Goal: Task Accomplishment & Management: Use online tool/utility

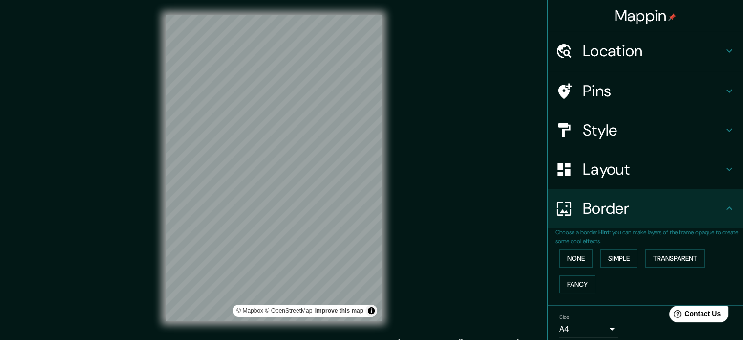
scroll to position [37, 0]
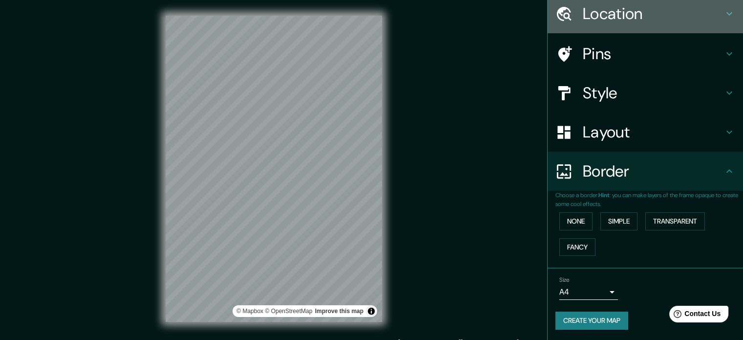
click at [583, 12] on h4 "Location" at bounding box center [653, 14] width 141 height 20
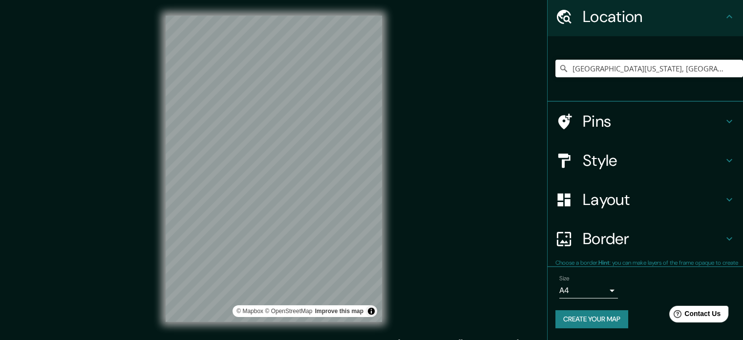
scroll to position [33, 0]
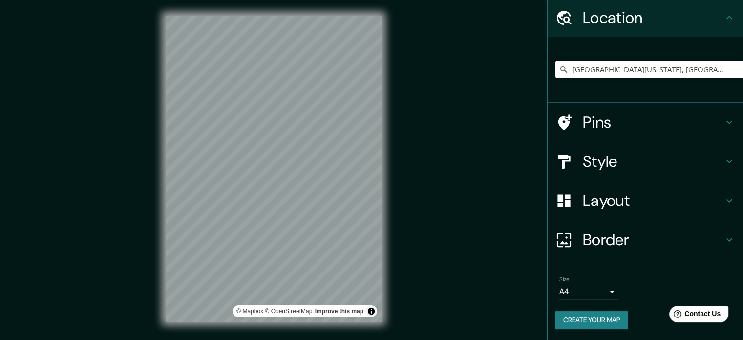
click at [612, 156] on h4 "Style" at bounding box center [653, 162] width 141 height 20
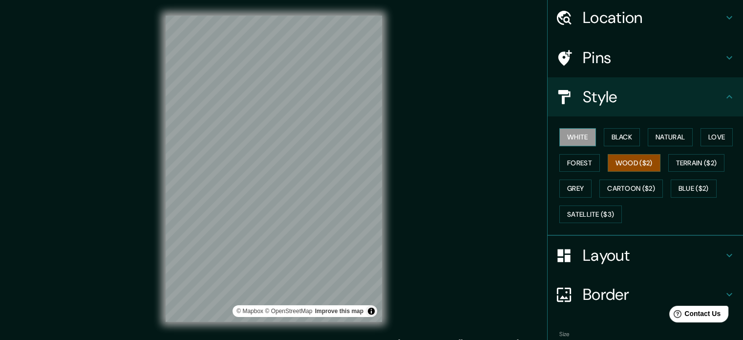
click at [571, 137] on button "White" at bounding box center [578, 137] width 37 height 18
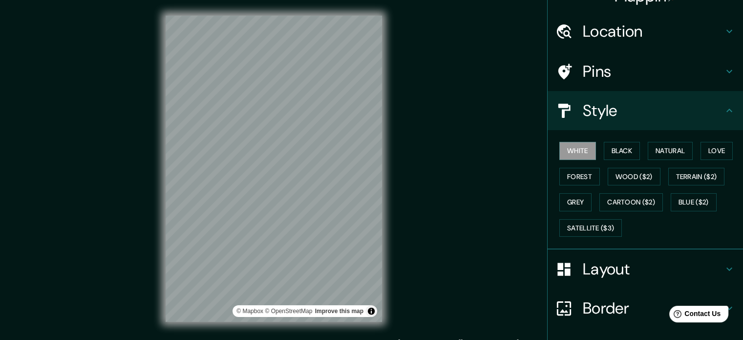
scroll to position [0, 0]
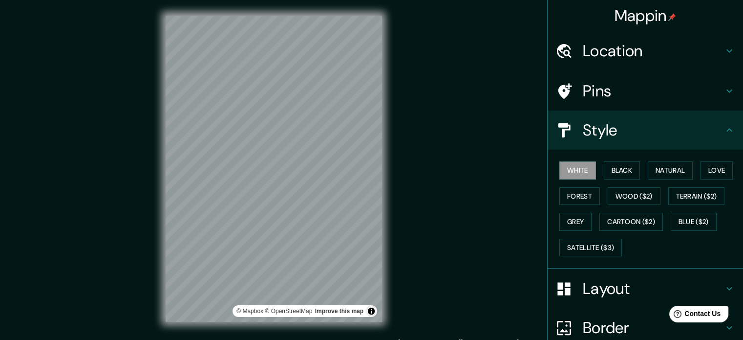
click at [637, 50] on h4 "Location" at bounding box center [653, 51] width 141 height 20
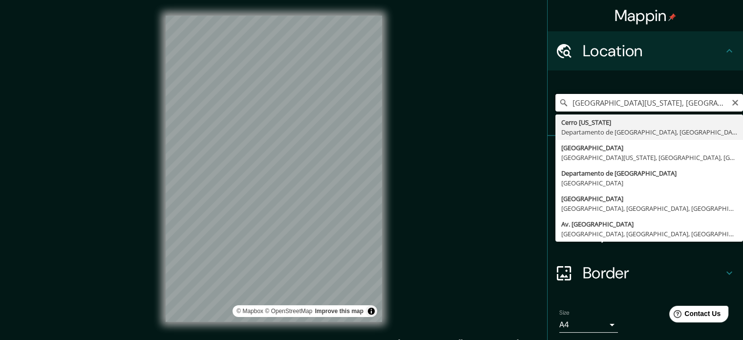
click at [594, 105] on input "[GEOGRAPHIC_DATA][US_STATE], [GEOGRAPHIC_DATA], [GEOGRAPHIC_DATA]" at bounding box center [650, 103] width 188 height 18
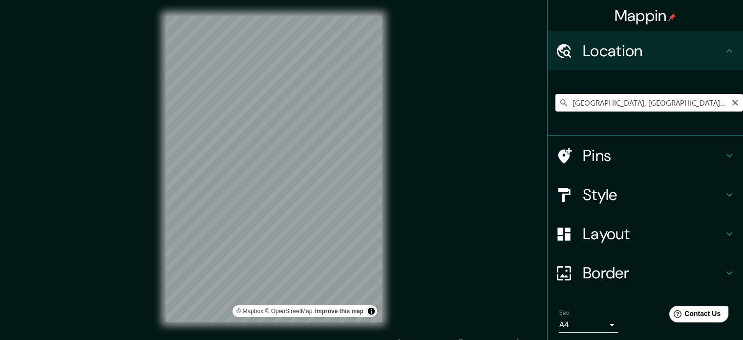
drag, startPoint x: 601, startPoint y: 101, endPoint x: 691, endPoint y: 99, distance: 90.0
click at [691, 99] on input "[GEOGRAPHIC_DATA], [GEOGRAPHIC_DATA], [GEOGRAPHIC_DATA]" at bounding box center [650, 103] width 188 height 18
type input "Departamento de [GEOGRAPHIC_DATA], [GEOGRAPHIC_DATA]"
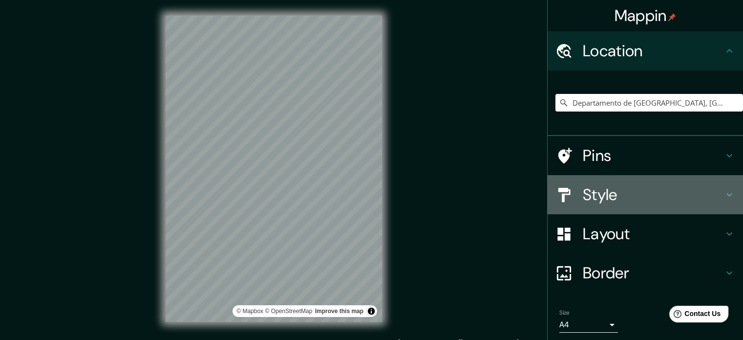
click at [616, 188] on h4 "Style" at bounding box center [653, 195] width 141 height 20
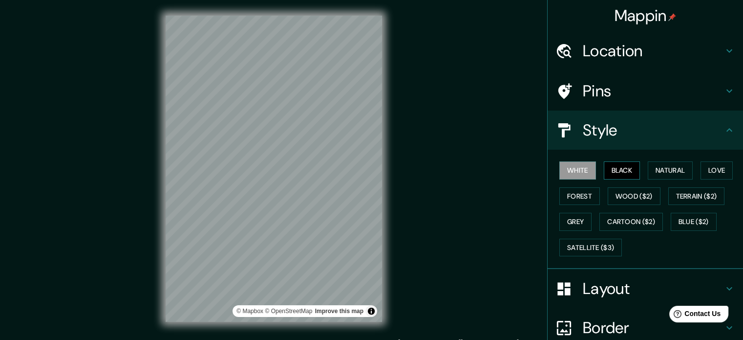
click at [605, 168] on button "Black" at bounding box center [622, 170] width 37 height 18
click at [563, 164] on button "White" at bounding box center [578, 170] width 37 height 18
click at [586, 295] on h4 "Layout" at bounding box center [653, 289] width 141 height 20
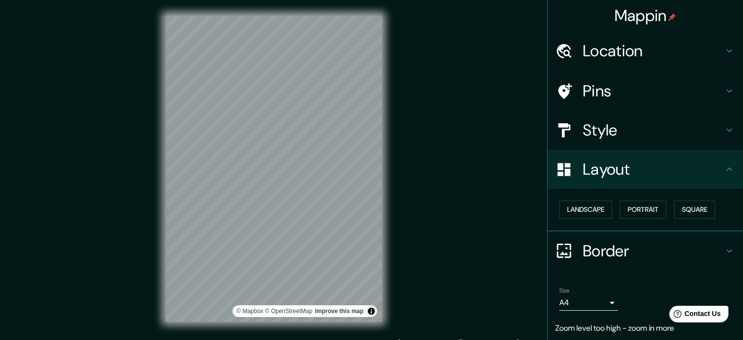
click at [588, 219] on div "Landscape [GEOGRAPHIC_DATA]" at bounding box center [650, 209] width 188 height 26
click at [595, 205] on button "Landscape" at bounding box center [586, 209] width 53 height 18
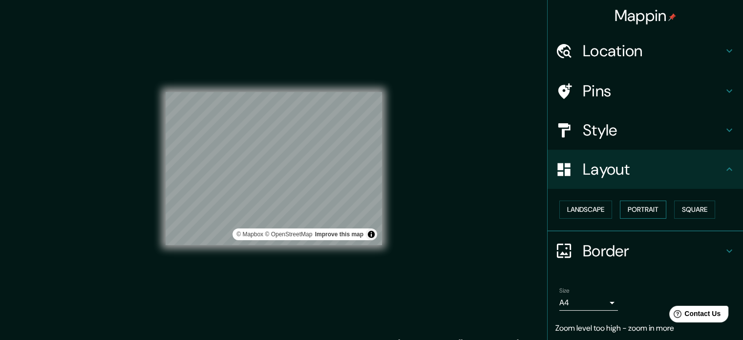
click at [639, 209] on button "Portrait" at bounding box center [643, 209] width 46 height 18
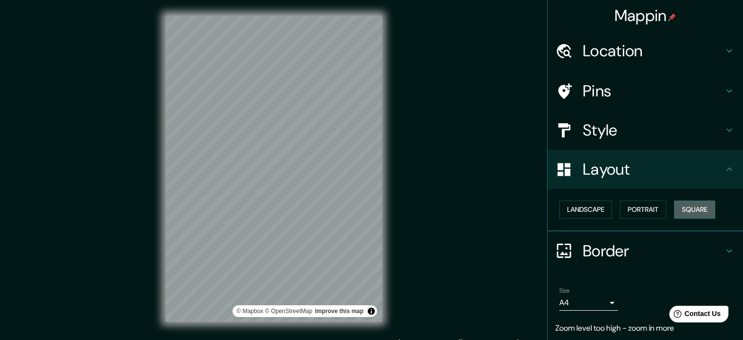
click at [678, 209] on button "Square" at bounding box center [695, 209] width 41 height 18
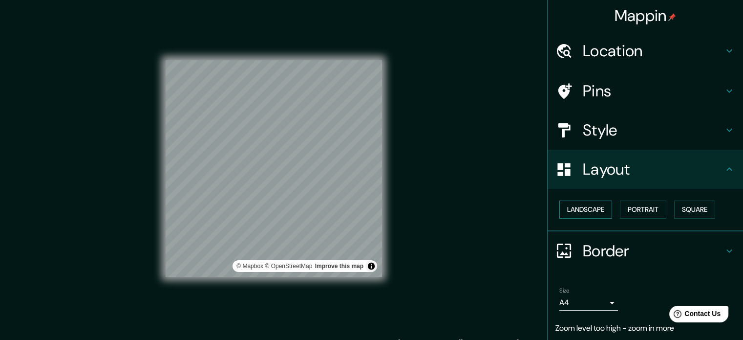
click at [578, 200] on button "Landscape" at bounding box center [586, 209] width 53 height 18
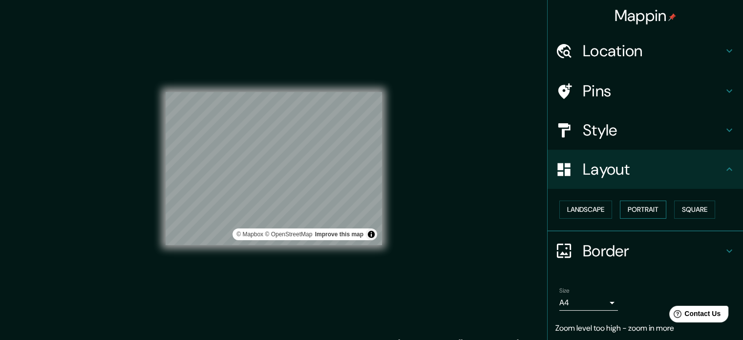
click at [639, 213] on button "Portrait" at bounding box center [643, 209] width 46 height 18
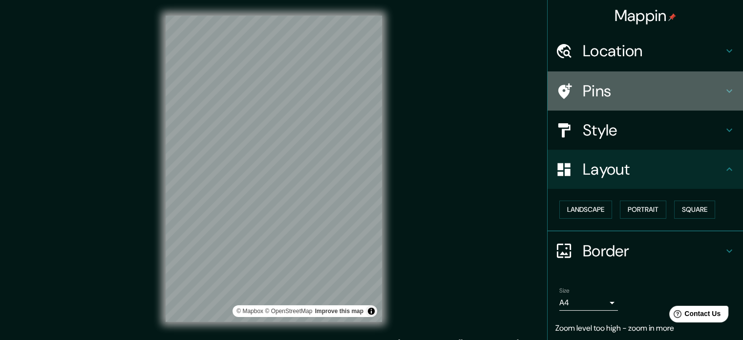
click at [597, 77] on div "Pins" at bounding box center [646, 90] width 196 height 39
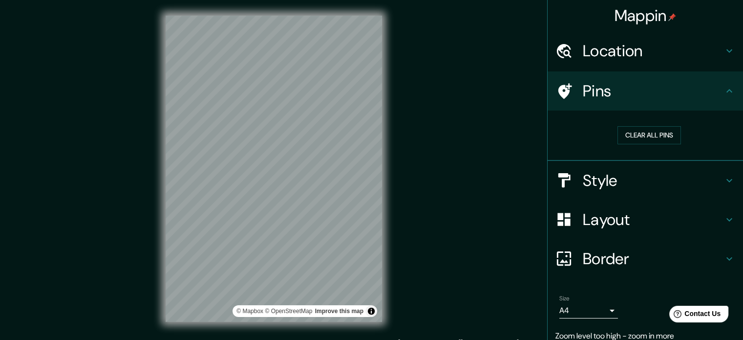
click at [630, 63] on div "Location" at bounding box center [646, 50] width 196 height 39
